Goal: Information Seeking & Learning: Check status

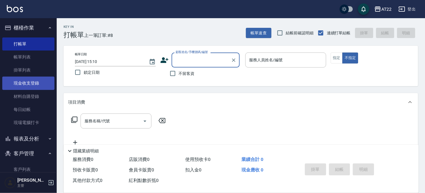
scroll to position [83, 0]
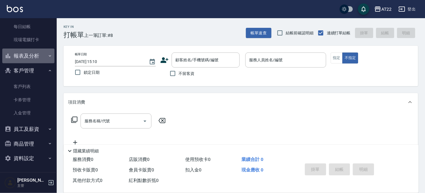
click at [33, 57] on button "報表及分析" at bounding box center [28, 55] width 52 height 15
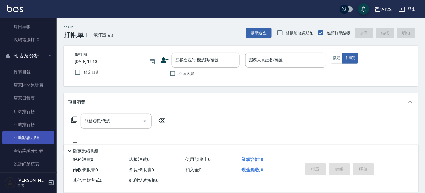
scroll to position [177, 0]
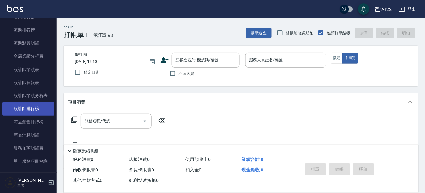
click at [37, 106] on link "設計師排行榜" at bounding box center [28, 108] width 52 height 13
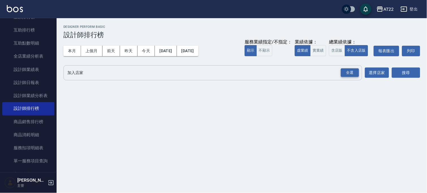
click at [348, 74] on div "全選" at bounding box center [350, 72] width 18 height 9
click at [403, 72] on button "搜尋" at bounding box center [406, 73] width 28 height 10
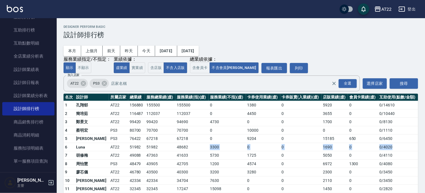
drag, startPoint x: 398, startPoint y: 149, endPoint x: 179, endPoint y: 145, distance: 219.1
click at [179, 145] on tr "6 Luna AT22 51982 51982 48682 3300 0 0 1690 0 0 / 4020" at bounding box center [240, 147] width 354 height 9
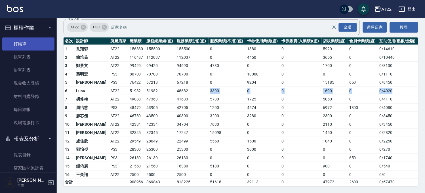
click at [40, 41] on link "打帳單" at bounding box center [28, 43] width 52 height 13
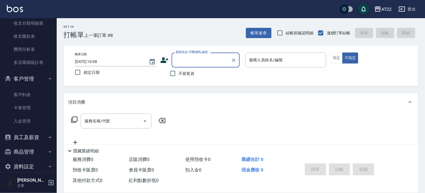
scroll to position [389, 0]
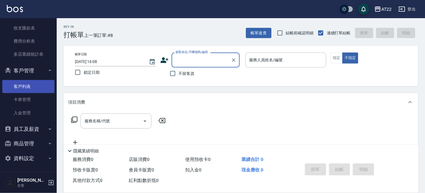
click at [40, 86] on link "客戶列表" at bounding box center [28, 86] width 52 height 13
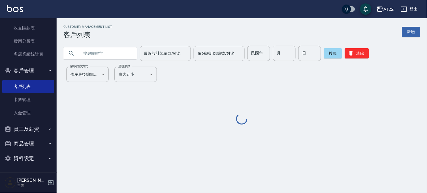
click at [105, 56] on input "text" at bounding box center [105, 53] width 53 height 15
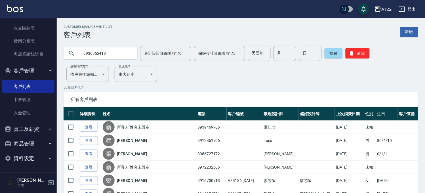
type input "0936955418"
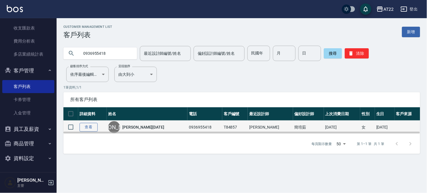
click at [82, 128] on link "查看" at bounding box center [89, 127] width 18 height 9
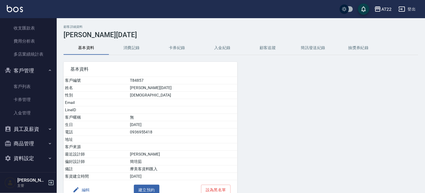
click at [128, 49] on button "消費記錄" at bounding box center [131, 48] width 45 height 14
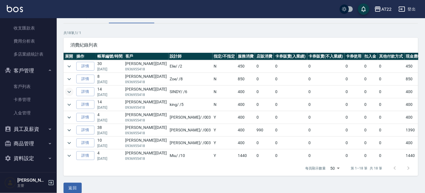
click at [68, 89] on icon "expand row" at bounding box center [69, 91] width 7 height 7
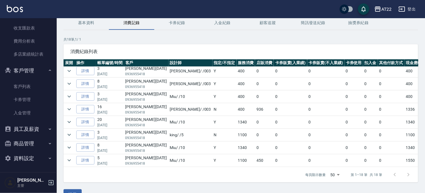
scroll to position [38, 0]
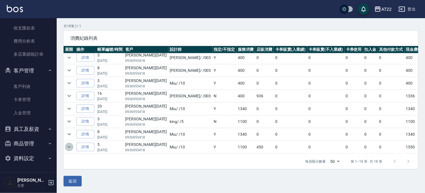
click at [66, 146] on icon "expand row" at bounding box center [69, 146] width 7 height 7
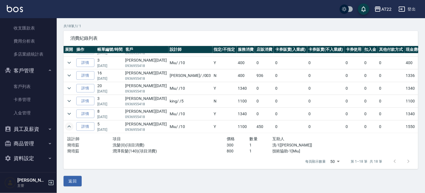
scroll to position [177, 0]
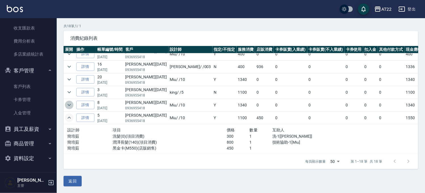
click at [72, 104] on icon "expand row" at bounding box center [69, 104] width 7 height 7
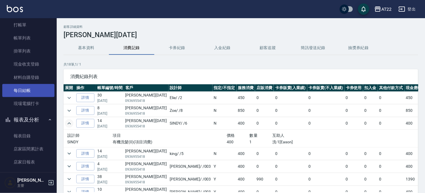
scroll to position [0, 0]
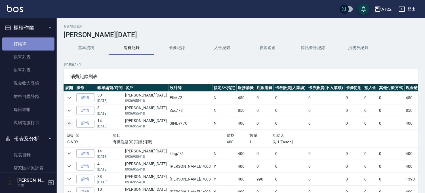
click at [37, 43] on link "打帳單" at bounding box center [28, 43] width 52 height 13
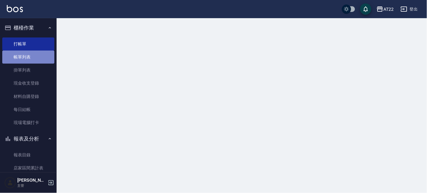
click at [32, 53] on link "帳單列表" at bounding box center [28, 56] width 52 height 13
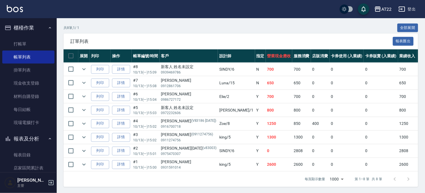
scroll to position [31, 0]
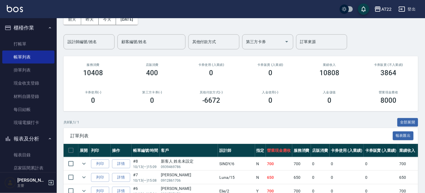
click at [91, 16] on div "AT22 登出" at bounding box center [212, 9] width 425 height 18
click at [92, 18] on div "AT22 登出 櫃檯作業 打帳單 帳單列表 掛單列表 現金收支登錄 材料自購登錄 每日結帳 現場電腦打卡 報表及分析 報表目錄 店家區間累計表 店家日報表 店…" at bounding box center [212, 128] width 425 height 319
click at [92, 20] on button "昨天" at bounding box center [90, 19] width 18 height 10
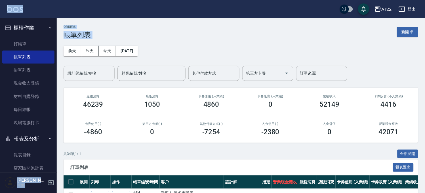
click at [92, 72] on div "設計師編號/姓名 設計師編號/姓名" at bounding box center [88, 73] width 51 height 15
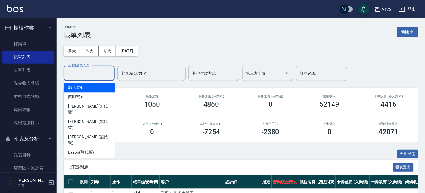
click at [92, 72] on input "設計師編號/姓名" at bounding box center [89, 73] width 46 height 10
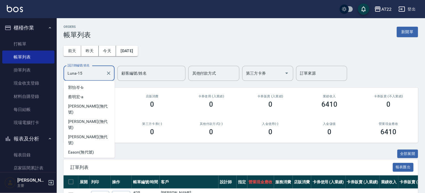
scroll to position [65, 0]
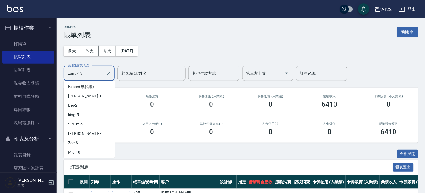
drag, startPoint x: 90, startPoint y: 75, endPoint x: 58, endPoint y: 84, distance: 33.2
click at [58, 84] on div "ORDERS 帳單列表 新開單 [DATE] [DATE] [DATE] [DATE] 設計師編號/姓名 [PERSON_NAME]-15 設計師編號/姓名 …" at bounding box center [241, 148] width 368 height 260
type input "Luna-15"
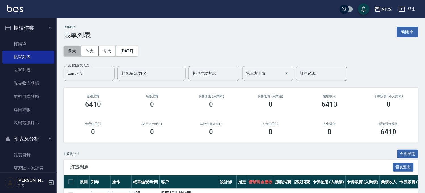
click at [64, 51] on button "前天" at bounding box center [72, 51] width 18 height 10
click at [84, 52] on button "昨天" at bounding box center [90, 51] width 18 height 10
click at [120, 50] on button "[DATE]" at bounding box center [127, 51] width 22 height 10
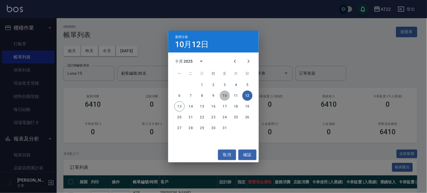
click at [223, 96] on button "10" at bounding box center [225, 95] width 10 height 10
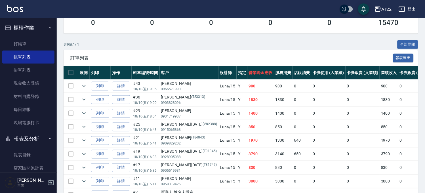
scroll to position [145, 0]
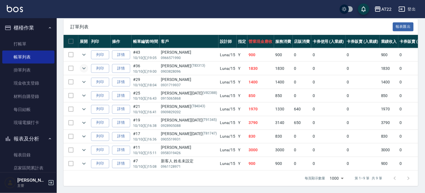
click at [80, 65] on icon "expand row" at bounding box center [83, 68] width 7 height 7
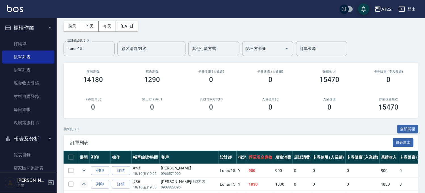
scroll to position [0, 0]
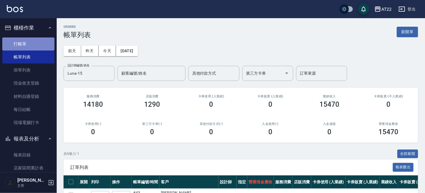
click at [31, 39] on link "打帳單" at bounding box center [28, 43] width 52 height 13
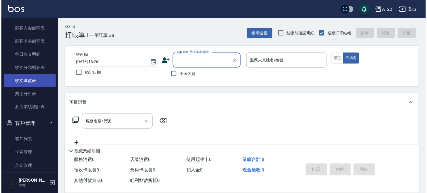
scroll to position [389, 0]
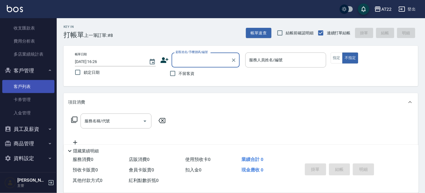
click at [24, 86] on link "客戶列表" at bounding box center [28, 86] width 52 height 13
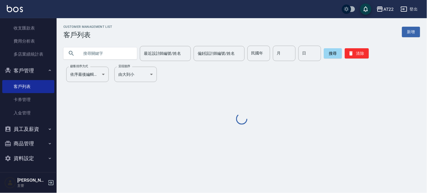
click at [118, 55] on input "text" at bounding box center [105, 53] width 53 height 15
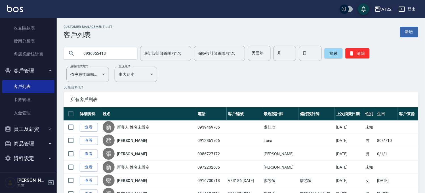
type input "0936955418"
